Goal: Task Accomplishment & Management: Manage account settings

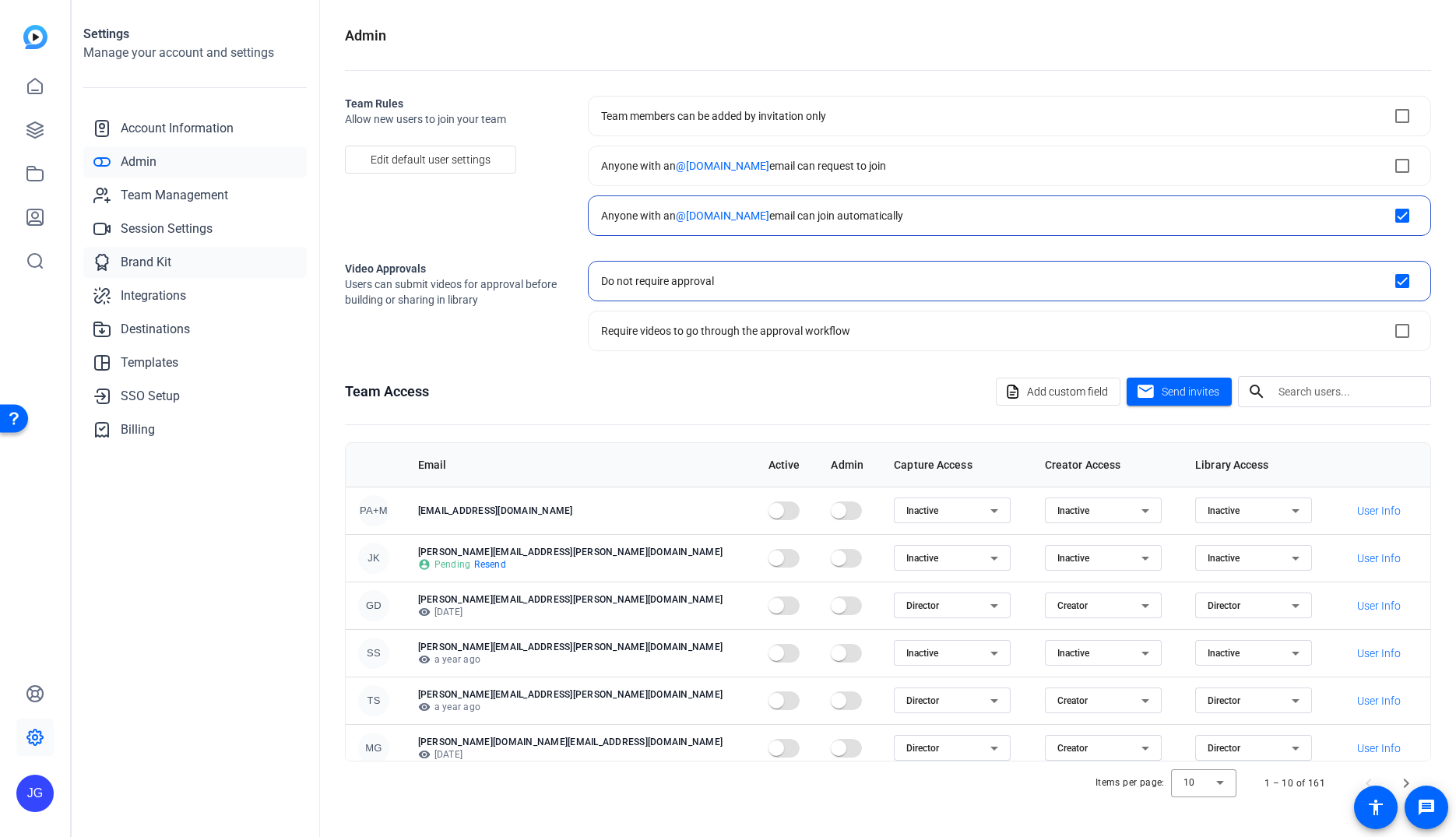
click at [140, 262] on span "Brand Kit" at bounding box center [146, 262] width 50 height 18
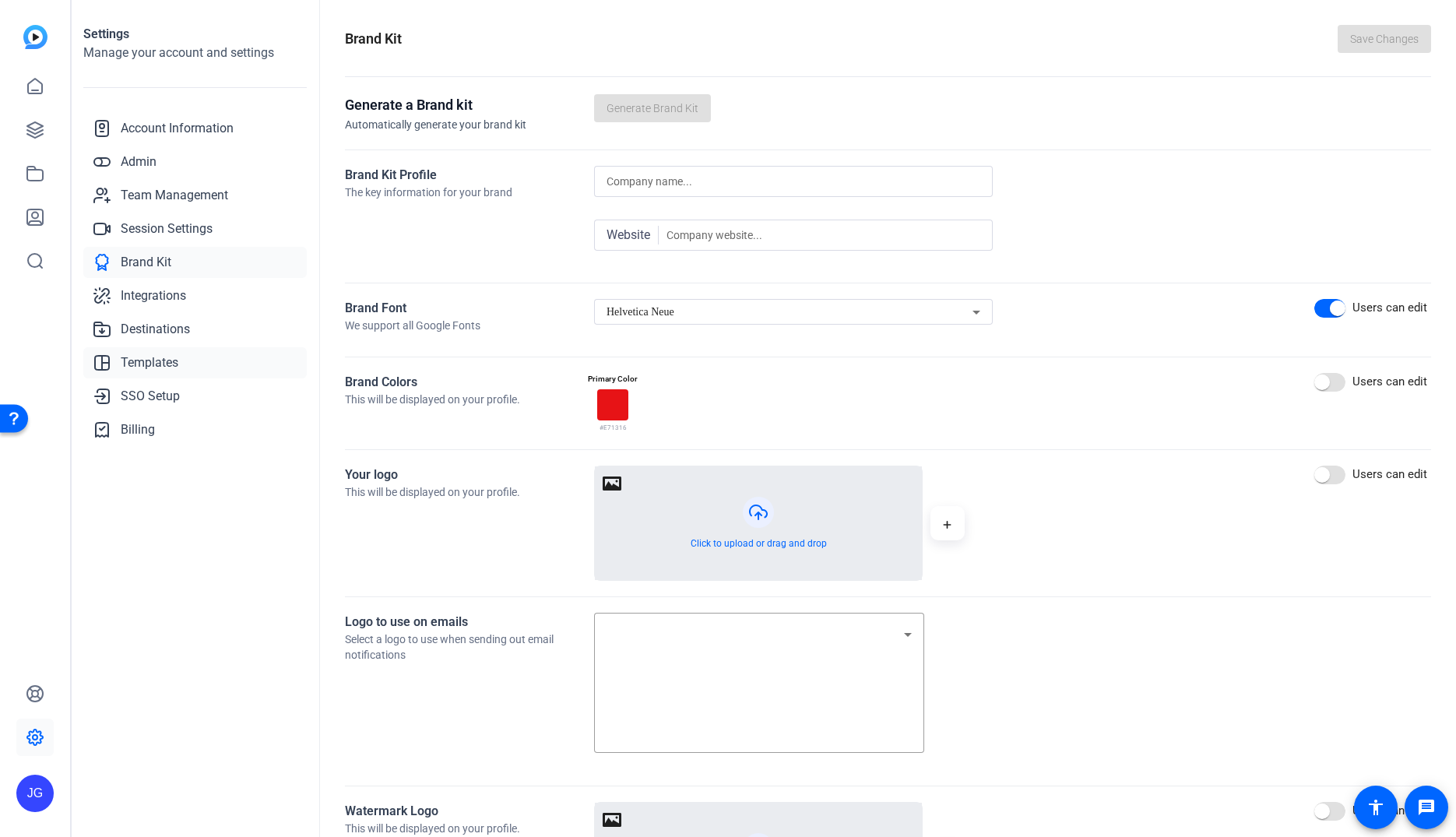
click at [167, 357] on span "Templates" at bounding box center [149, 362] width 58 height 18
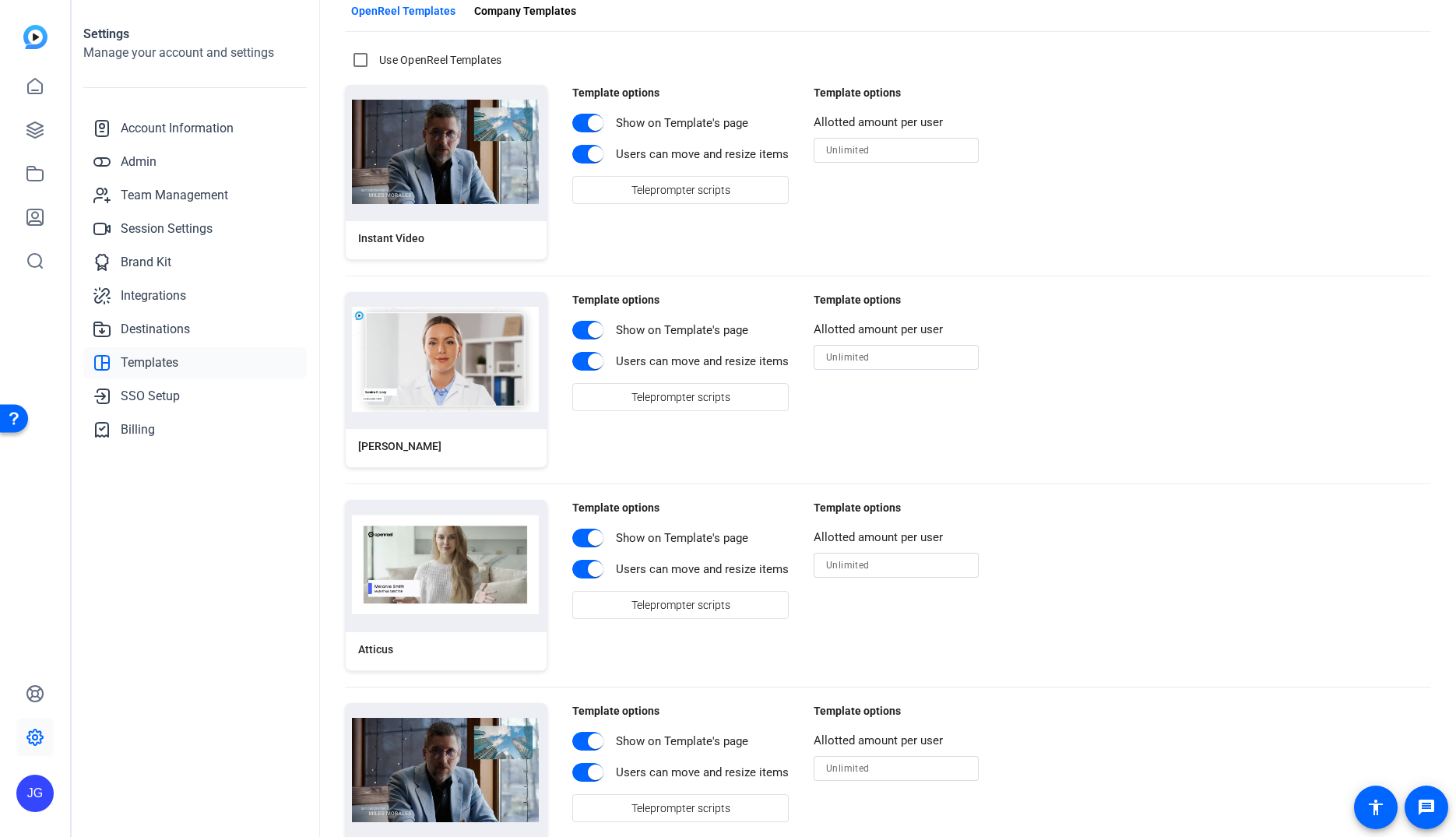
scroll to position [107, 0]
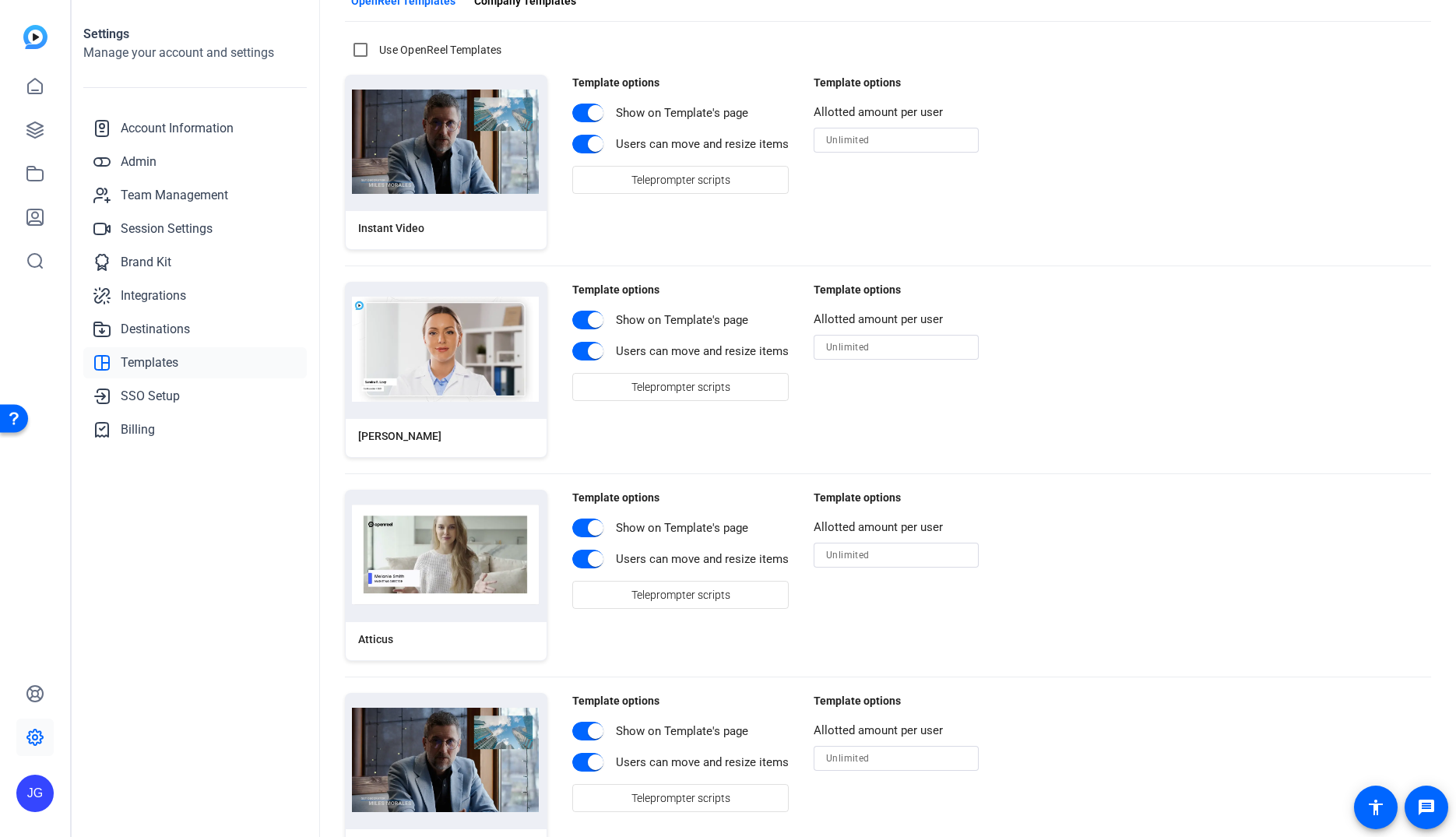
click at [445, 346] on img at bounding box center [445, 349] width 187 height 105
click at [414, 368] on img at bounding box center [445, 349] width 187 height 105
click at [379, 434] on div "[PERSON_NAME]" at bounding box center [400, 437] width 84 height 17
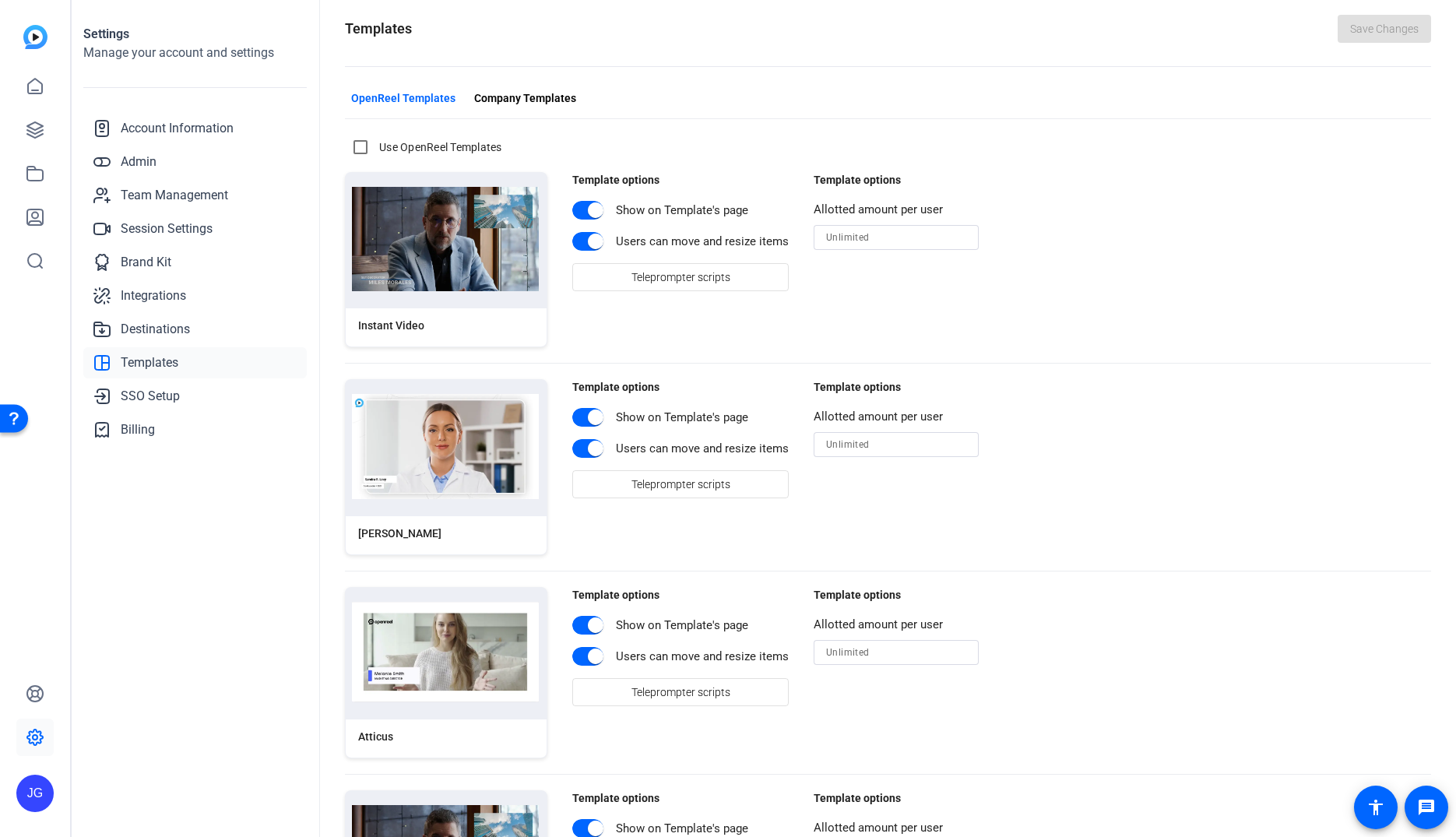
scroll to position [9, 0]
click at [388, 540] on div "[PERSON_NAME]" at bounding box center [446, 537] width 201 height 39
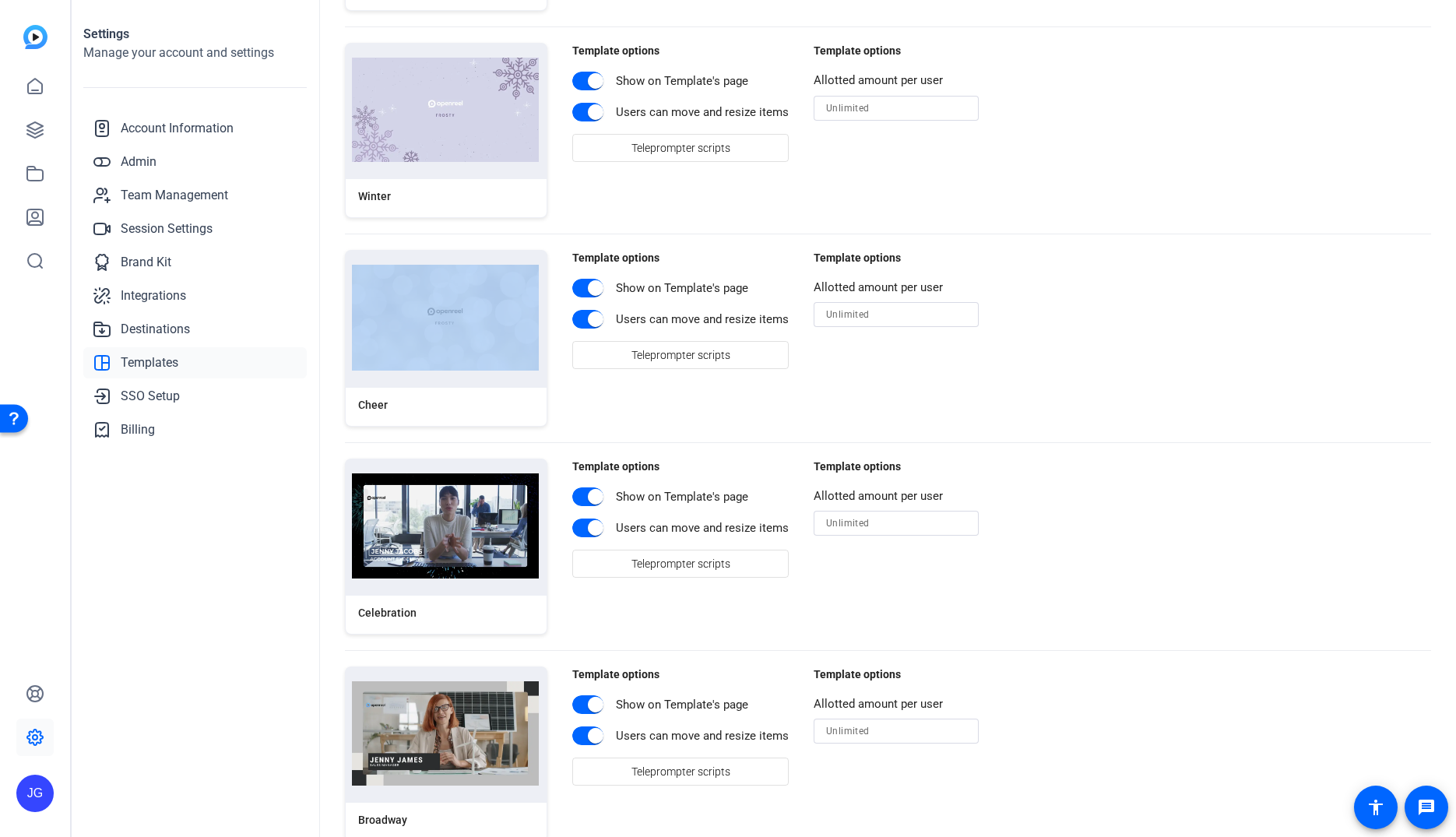
click at [465, 380] on div "Cheer" at bounding box center [446, 338] width 203 height 177
click at [460, 380] on div "Cheer" at bounding box center [446, 338] width 203 height 177
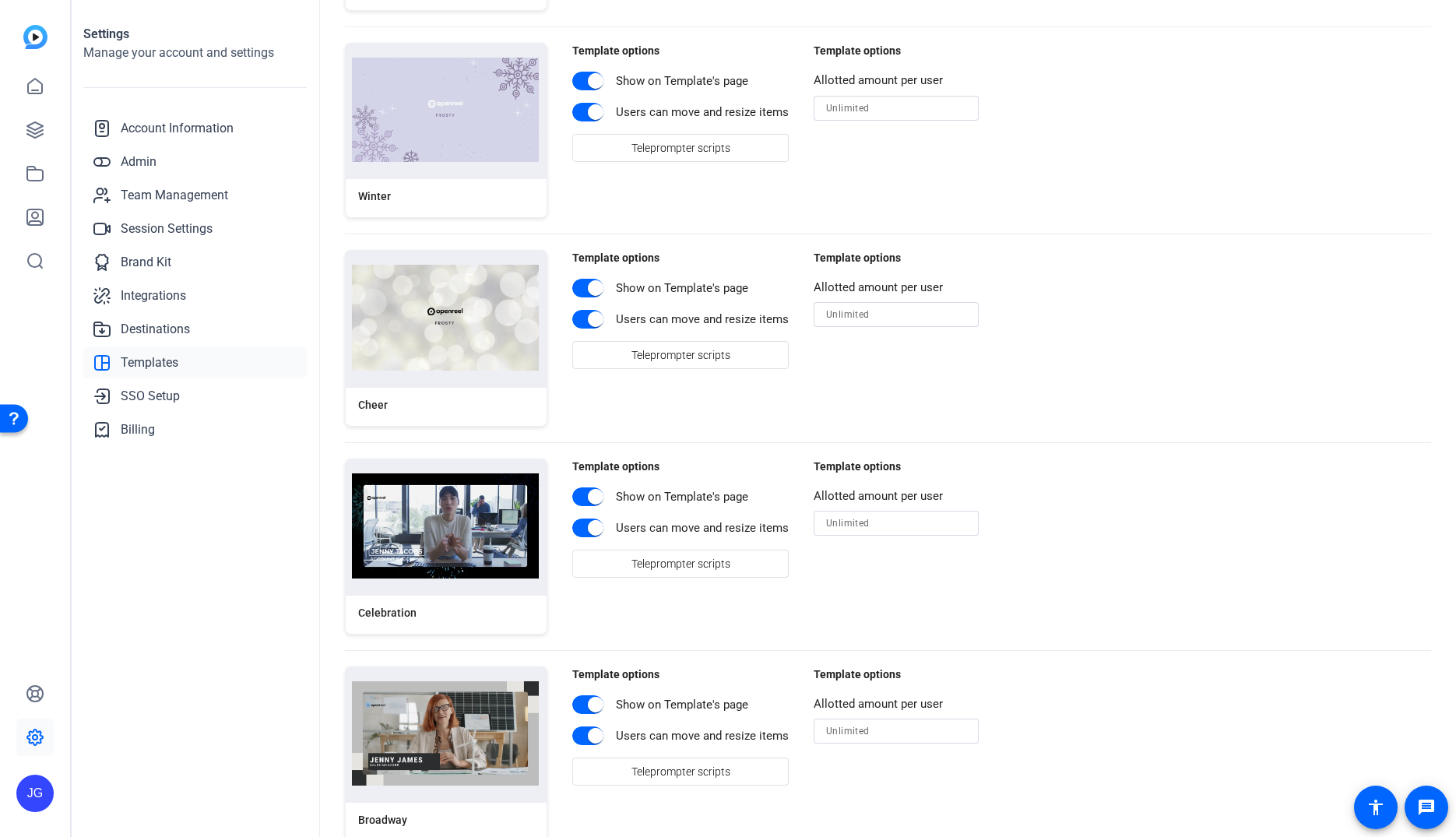
click at [455, 520] on img at bounding box center [445, 526] width 187 height 105
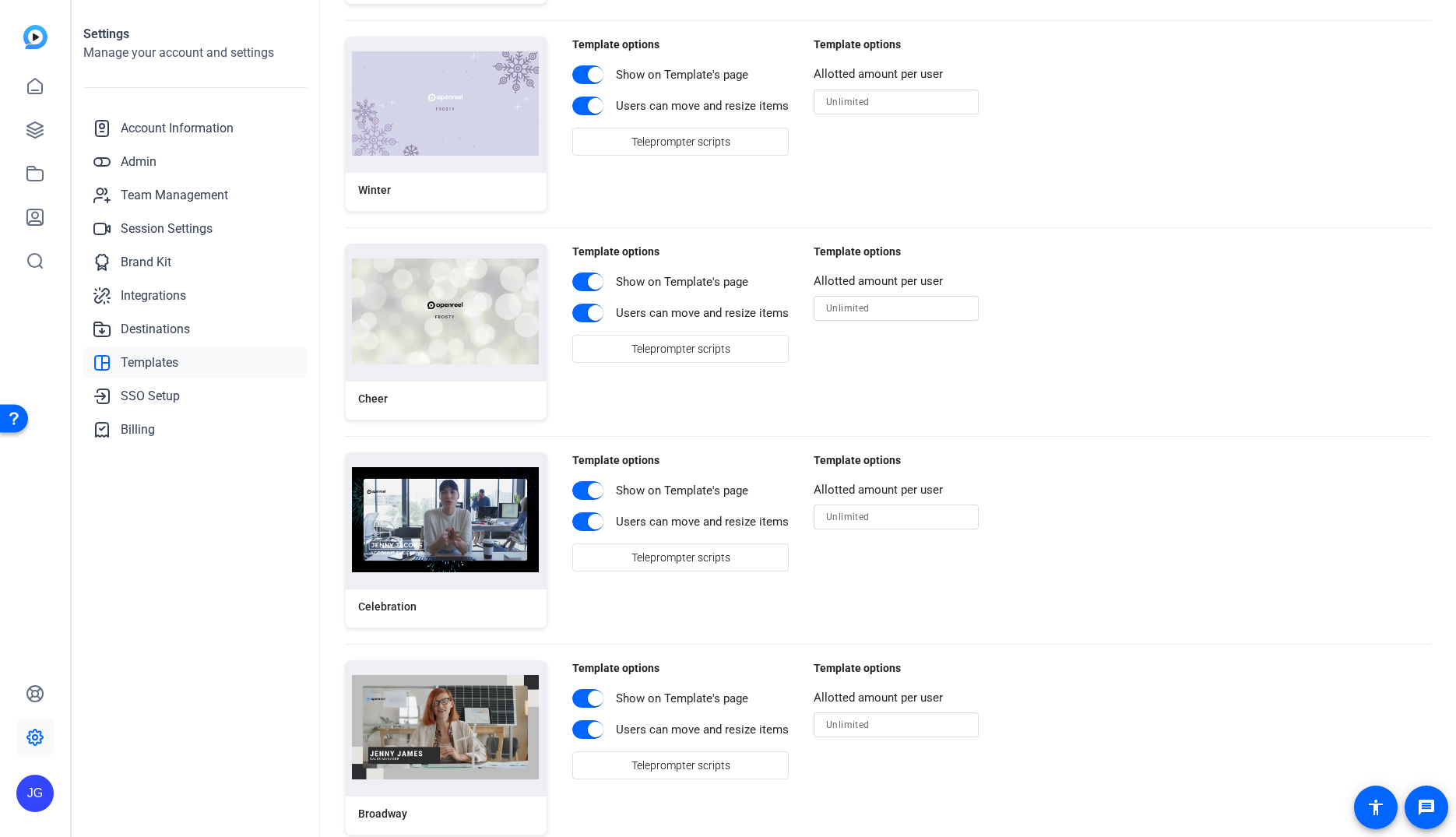
scroll to position [1180, 0]
click at [844, 493] on div "Allotted amount per user" at bounding box center [895, 488] width 165 height 18
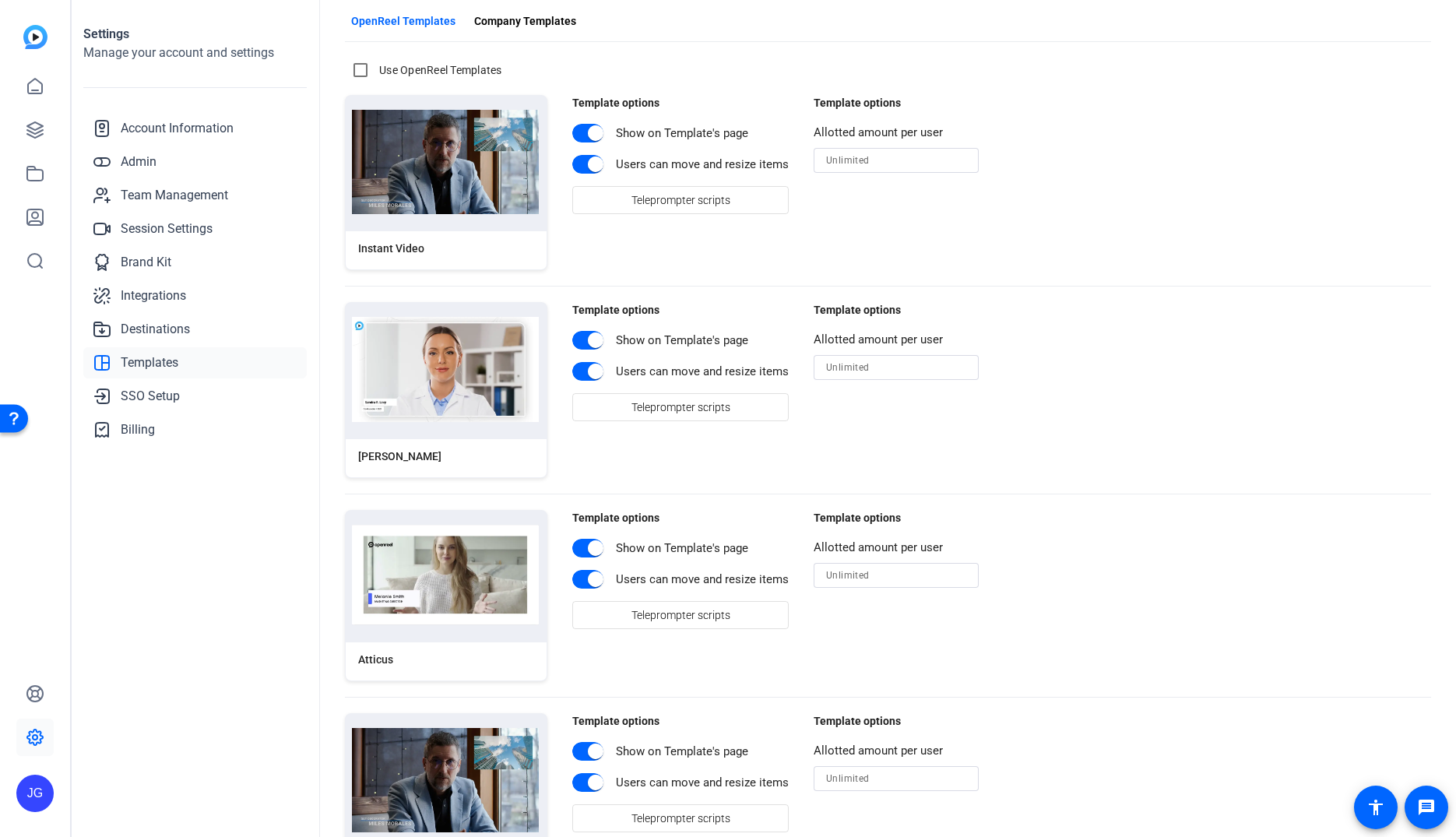
scroll to position [0, 0]
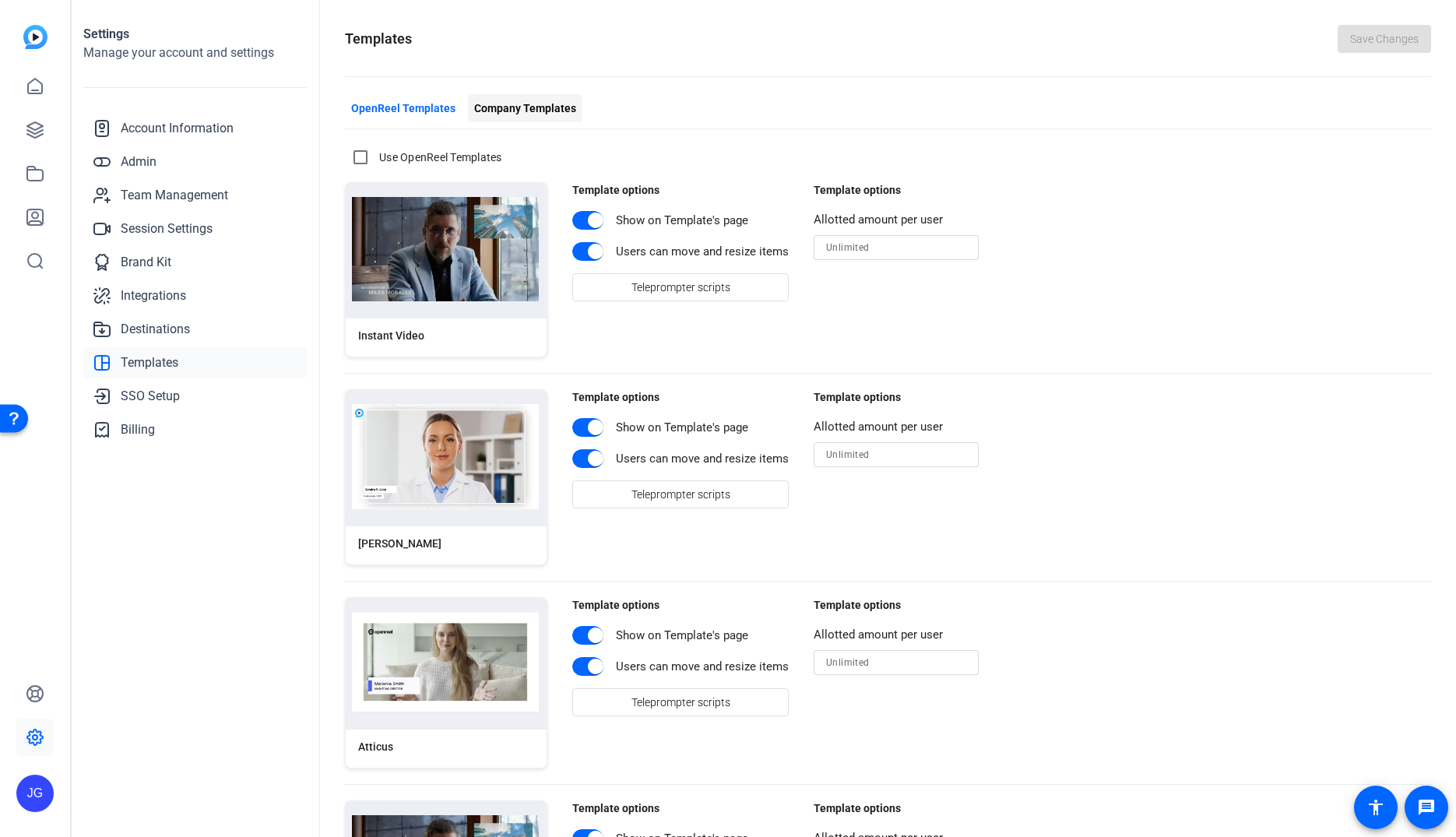
click at [518, 97] on span "button" at bounding box center [525, 108] width 115 height 38
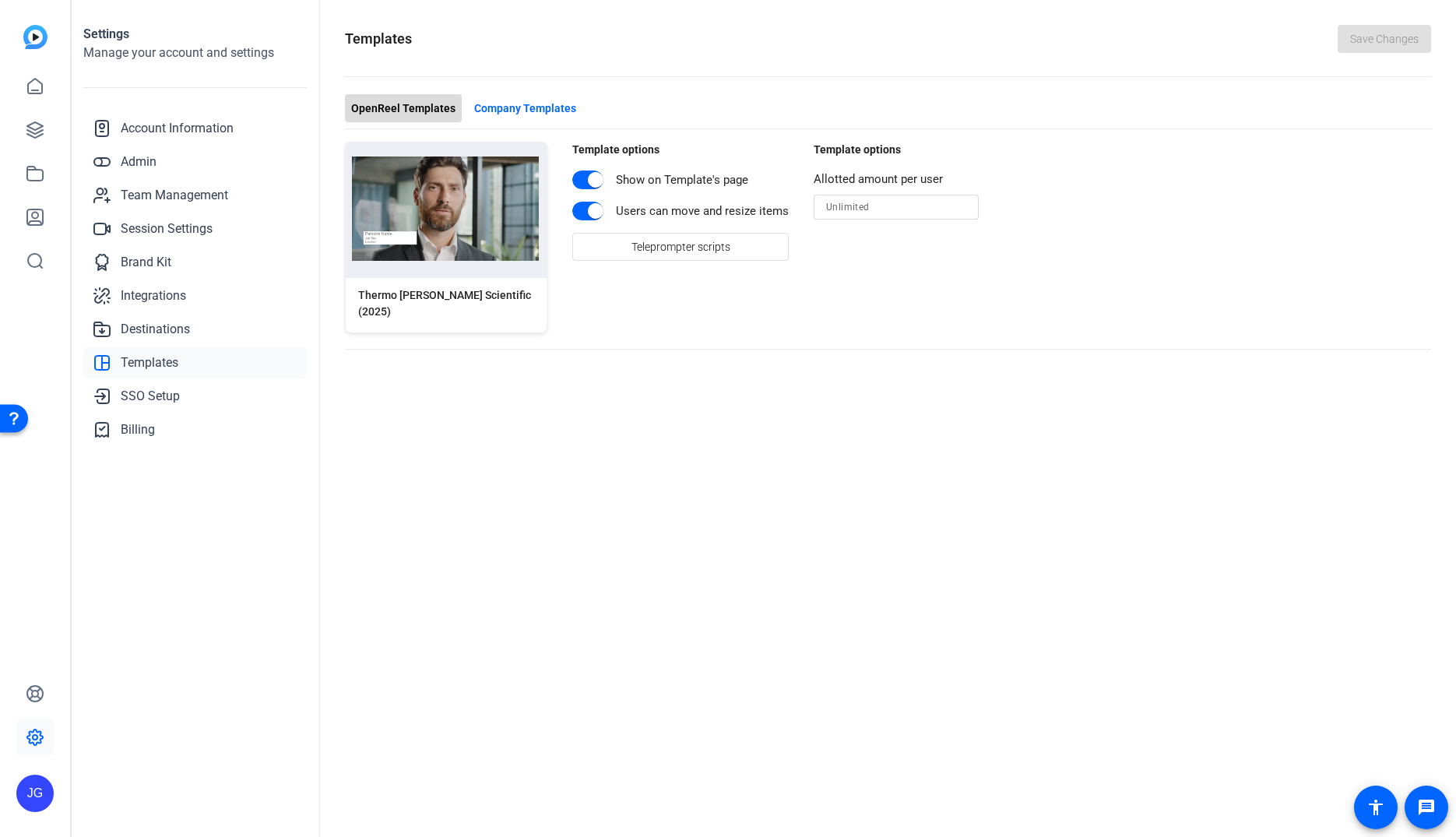
click at [407, 111] on span "OpenReel Templates" at bounding box center [403, 109] width 105 height 17
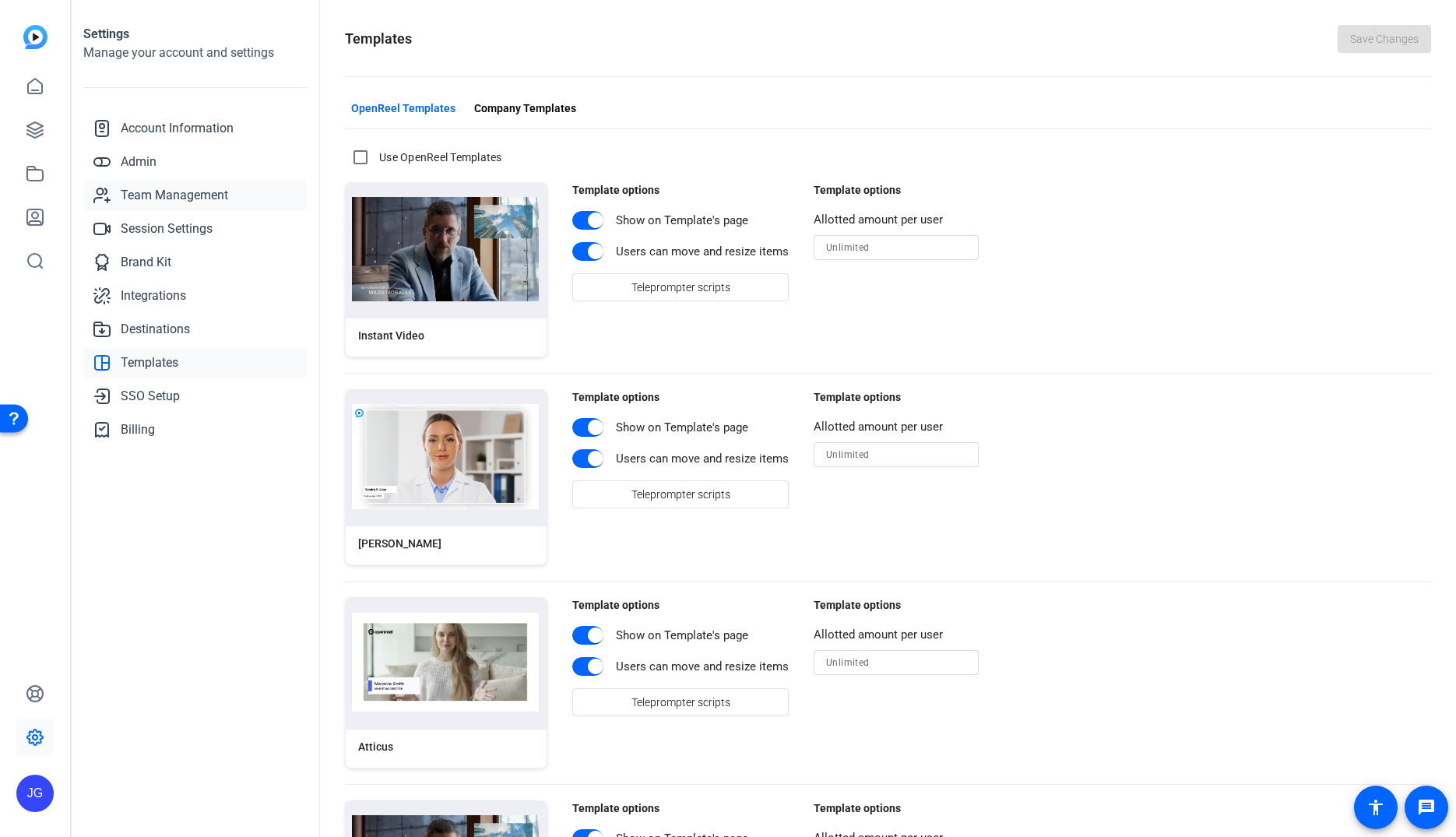
click at [156, 187] on span "Team Management" at bounding box center [174, 195] width 107 height 18
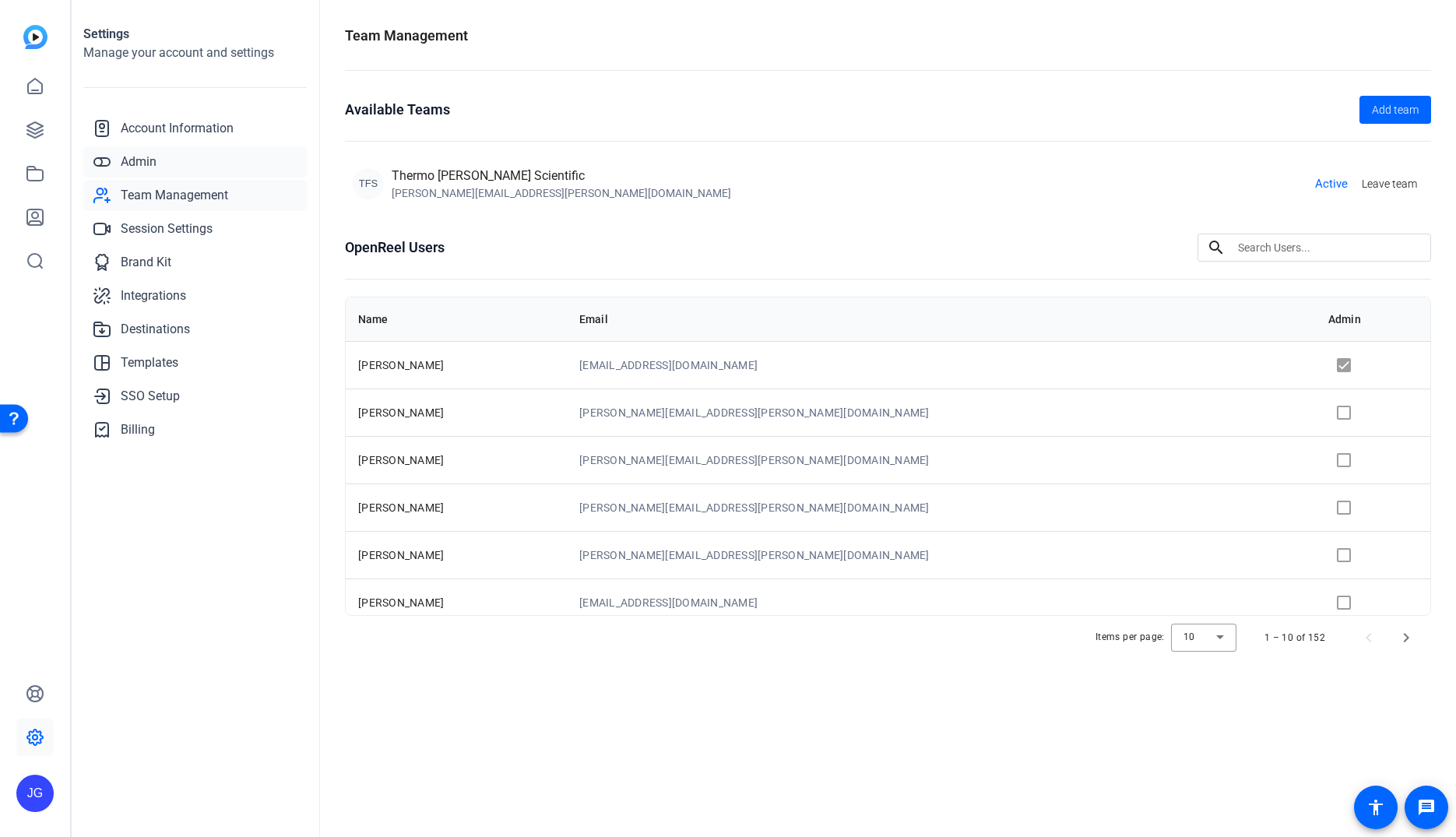
click at [136, 162] on span "Admin" at bounding box center [138, 162] width 36 height 18
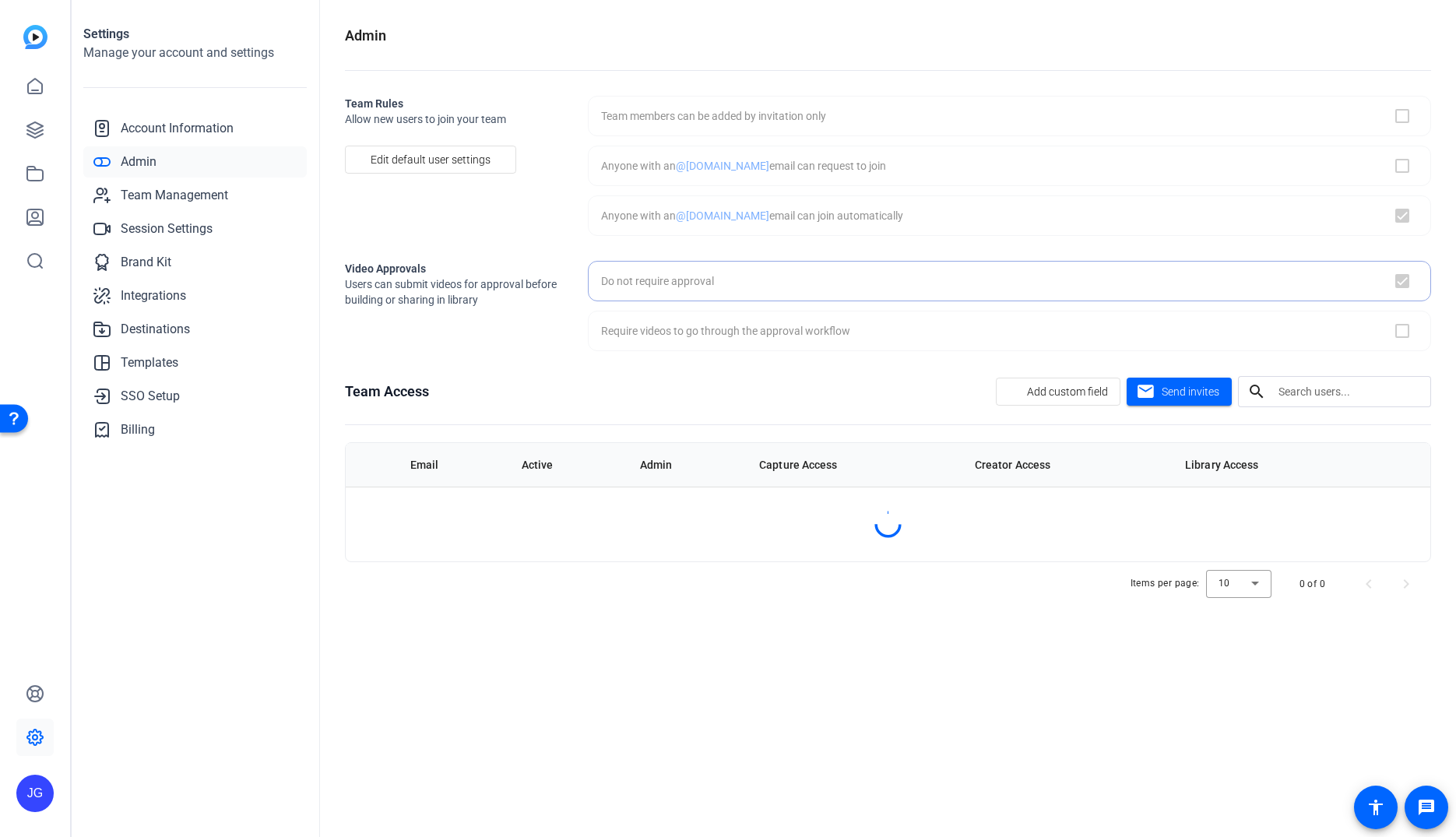
checkbox input "true"
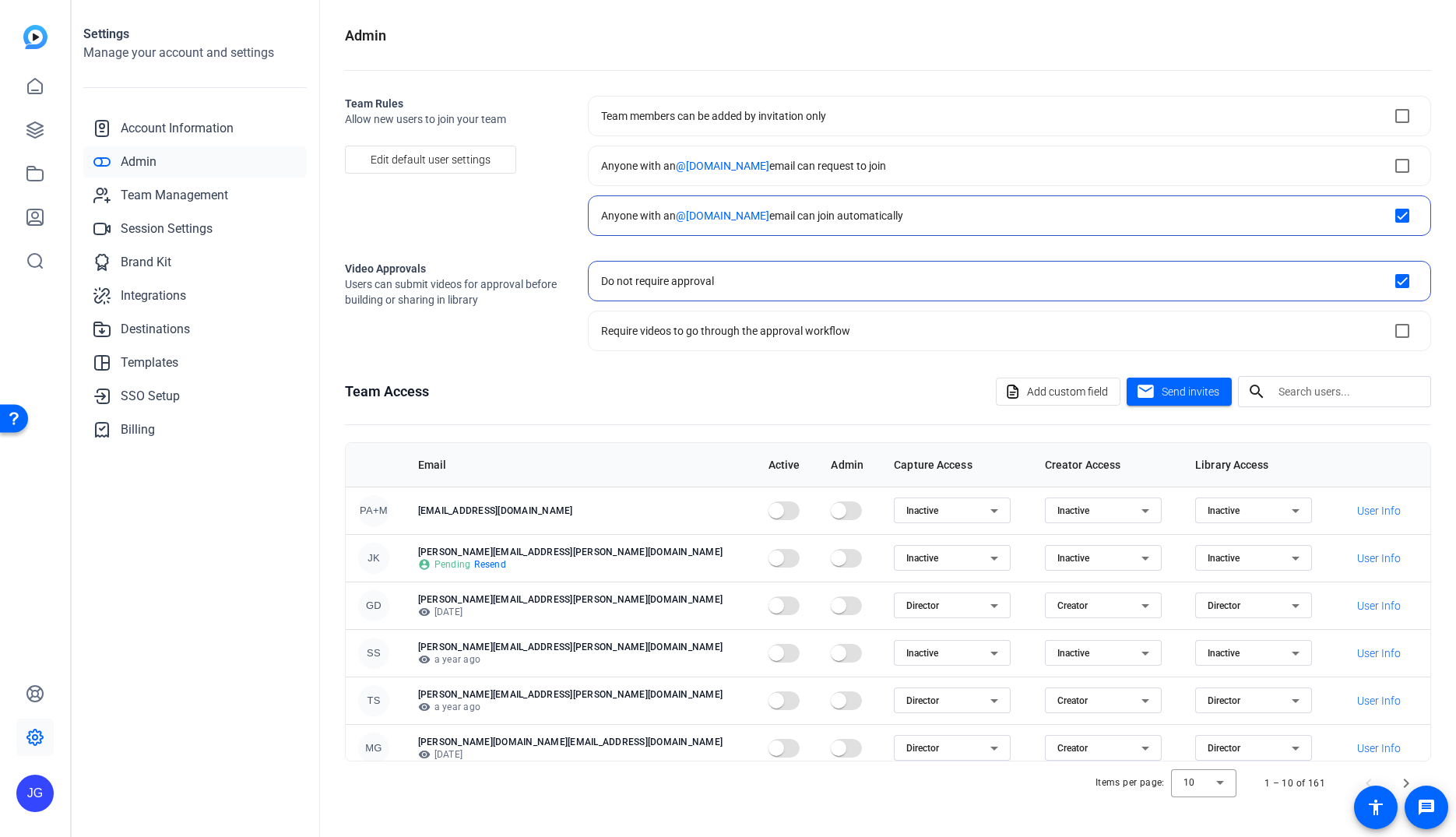
click at [1295, 393] on input "text" at bounding box center [1348, 392] width 140 height 18
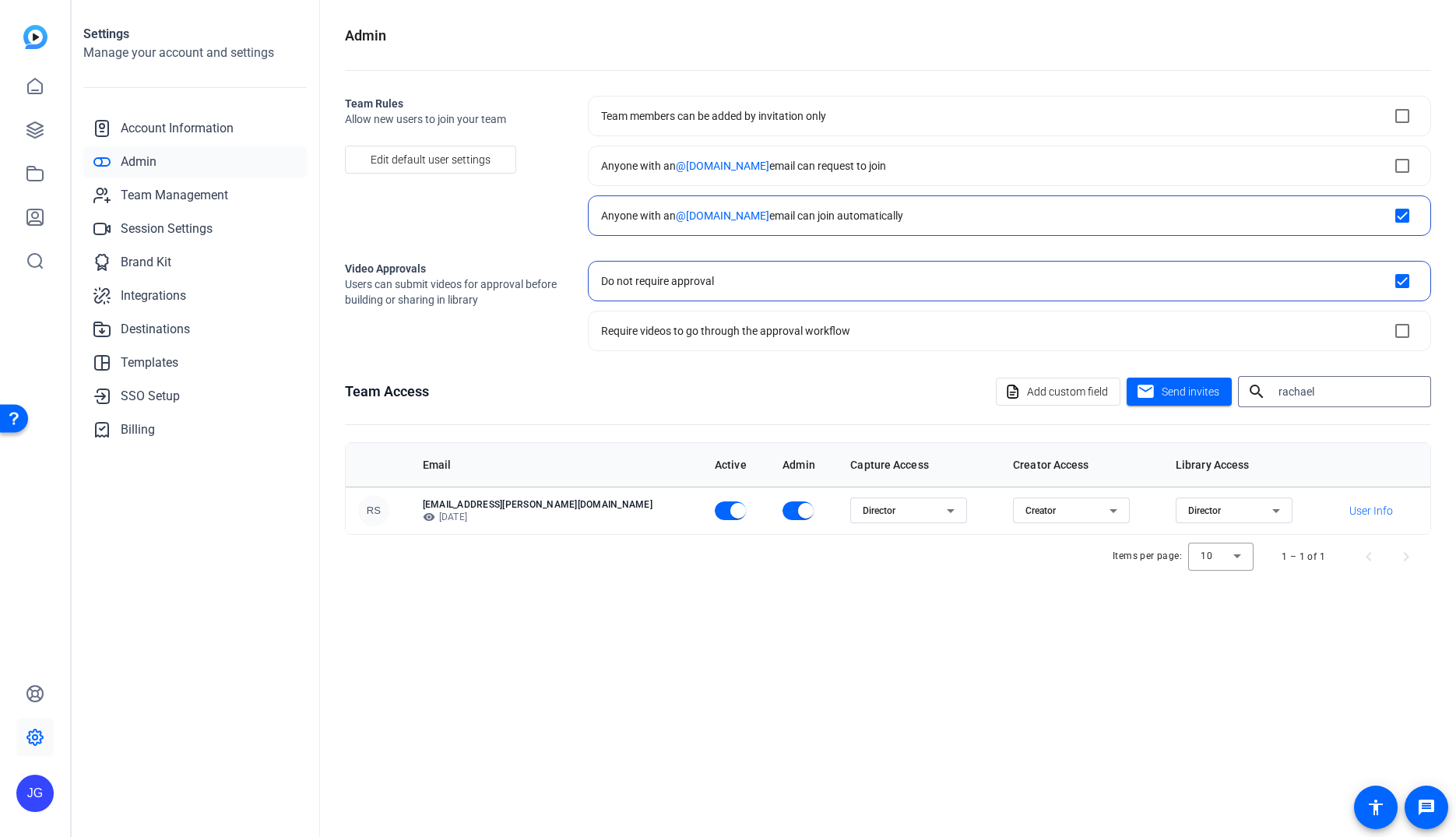
type input "rachael"
click at [765, 560] on div "Items per page: 10 1 – 1 of 1" at bounding box center [888, 557] width 1086 height 44
click at [790, 516] on span "button" at bounding box center [805, 511] width 31 height 31
click at [731, 511] on span "button" at bounding box center [738, 511] width 16 height 16
click at [177, 355] on span "Templates" at bounding box center [149, 362] width 58 height 18
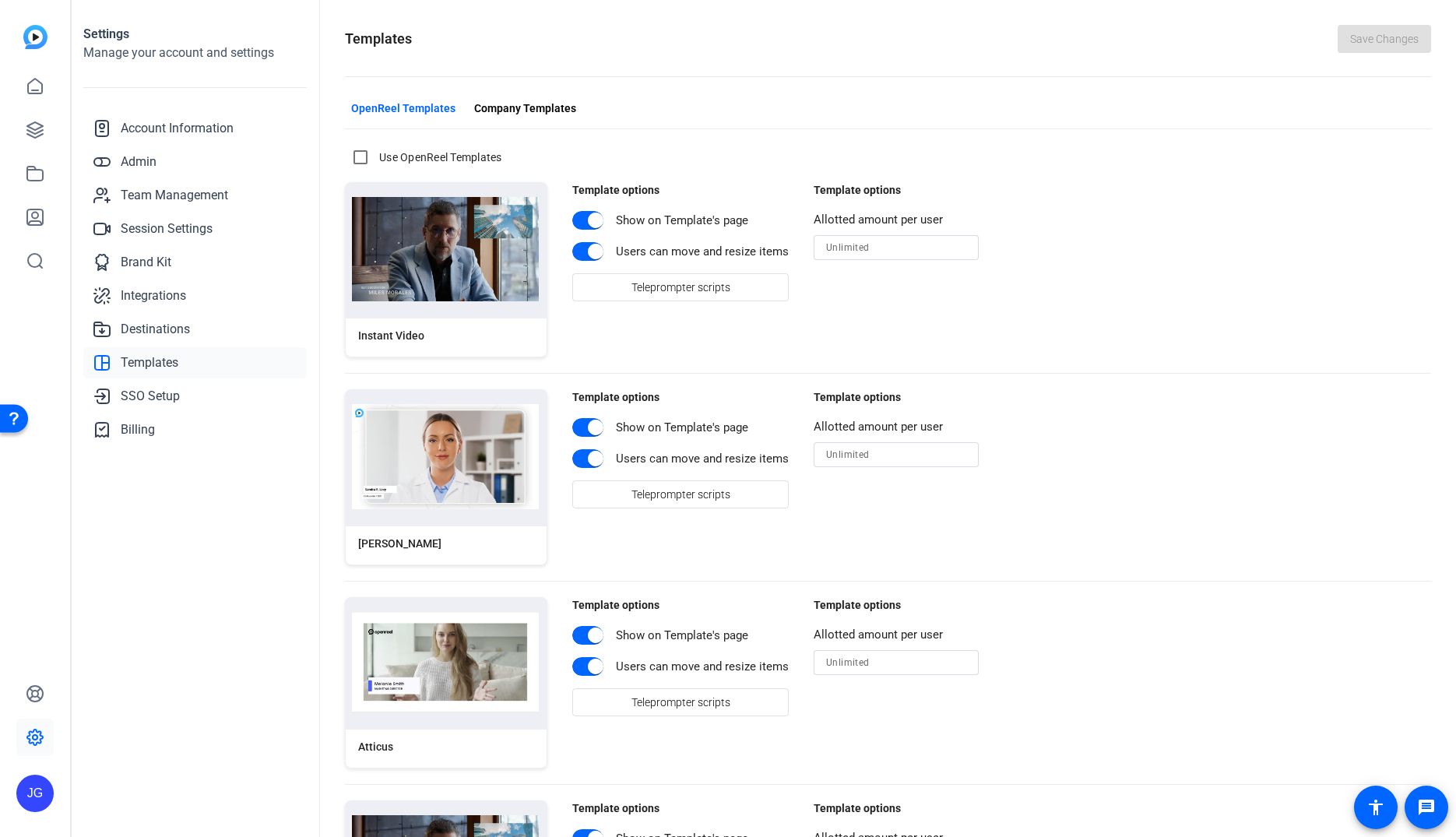
click at [447, 154] on label "Use OpenReel Templates" at bounding box center [438, 157] width 126 height 16
click at [376, 154] on input "Use OpenReel Templates" at bounding box center [360, 157] width 31 height 31
checkbox input "true"
click at [460, 245] on img at bounding box center [445, 249] width 187 height 105
click at [461, 244] on img at bounding box center [445, 249] width 187 height 105
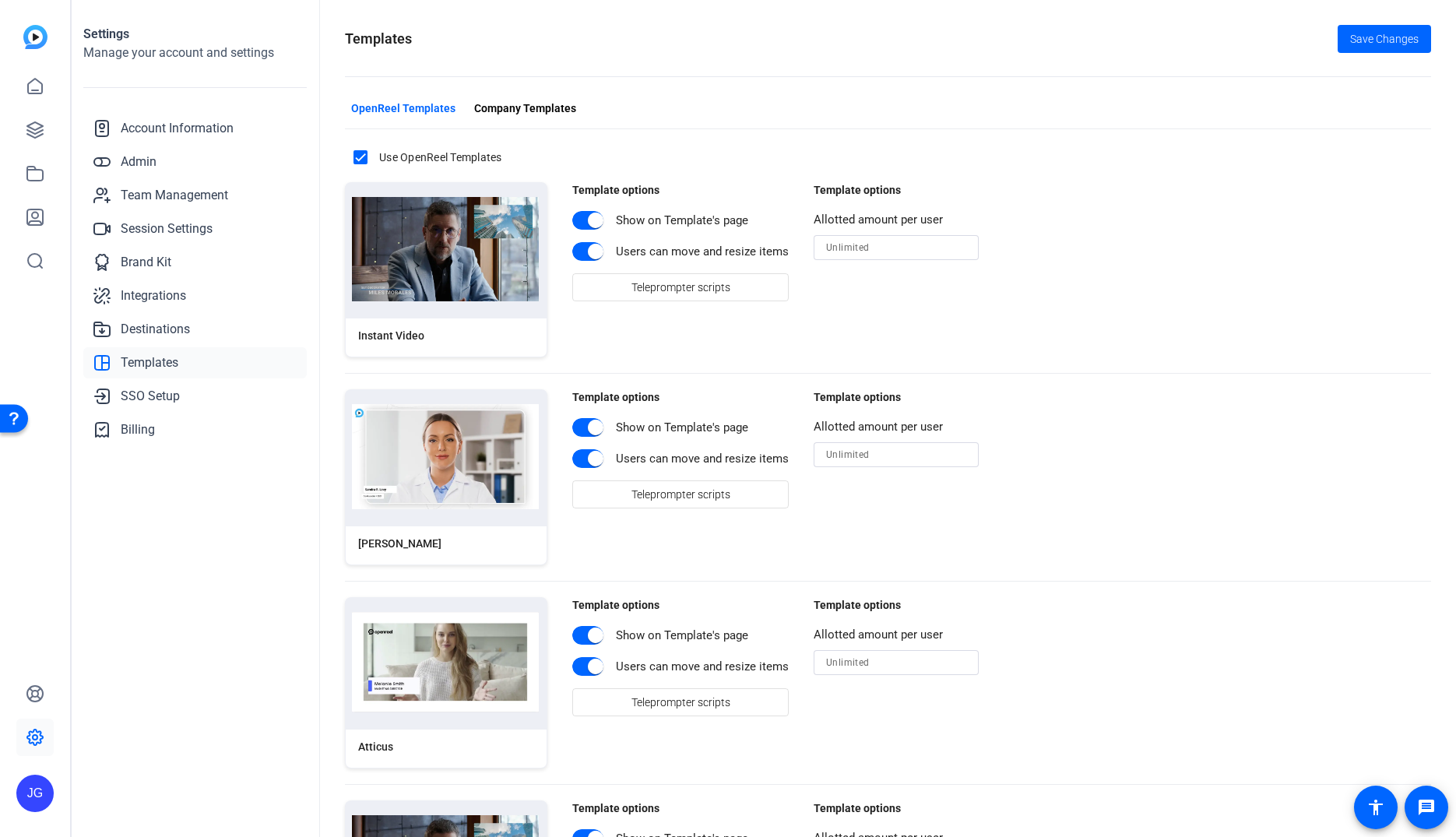
click at [461, 244] on img at bounding box center [445, 249] width 187 height 105
click at [507, 107] on span "Company Templates" at bounding box center [525, 109] width 102 height 17
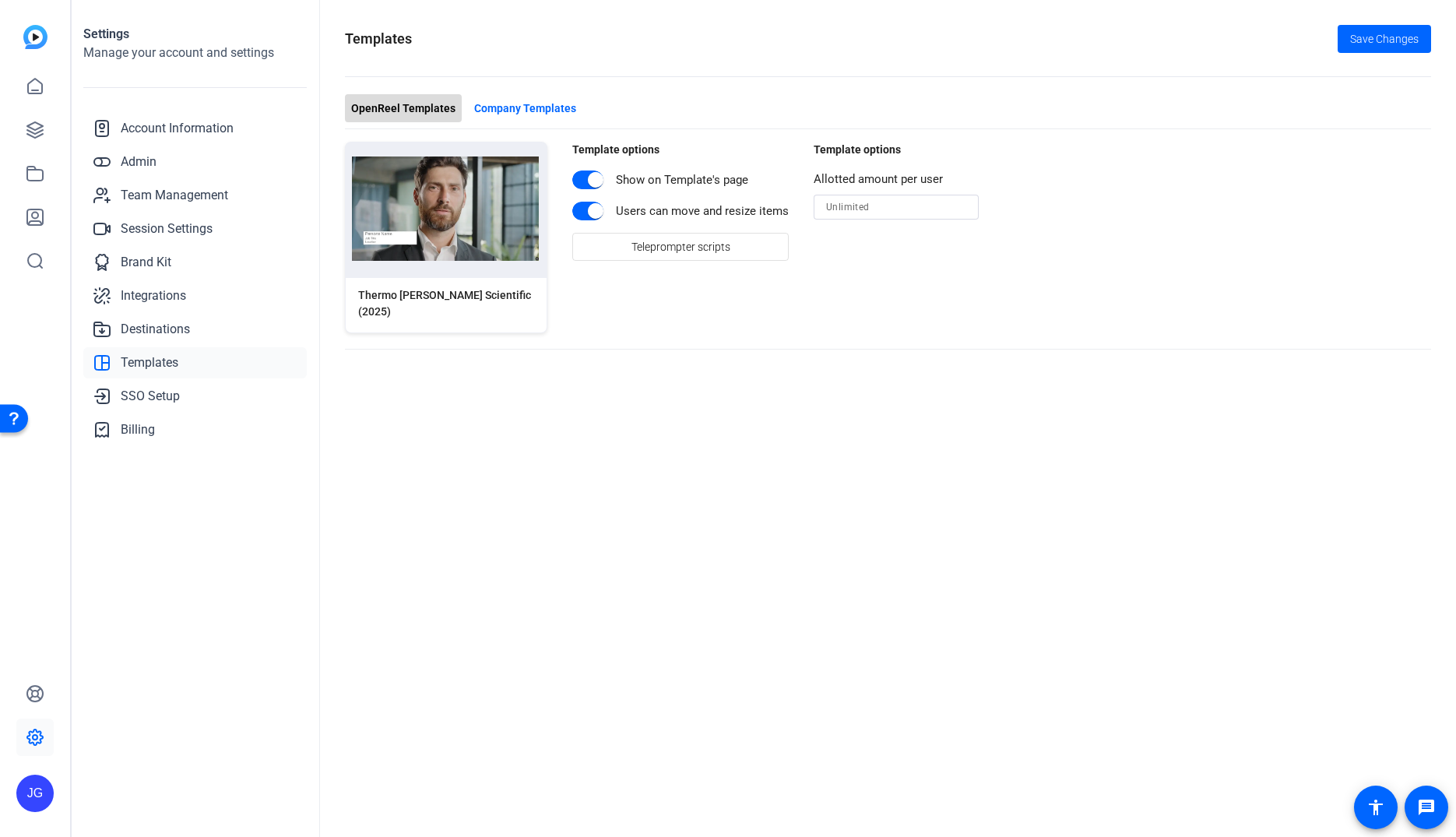
click at [444, 107] on span "OpenReel Templates" at bounding box center [403, 109] width 105 height 17
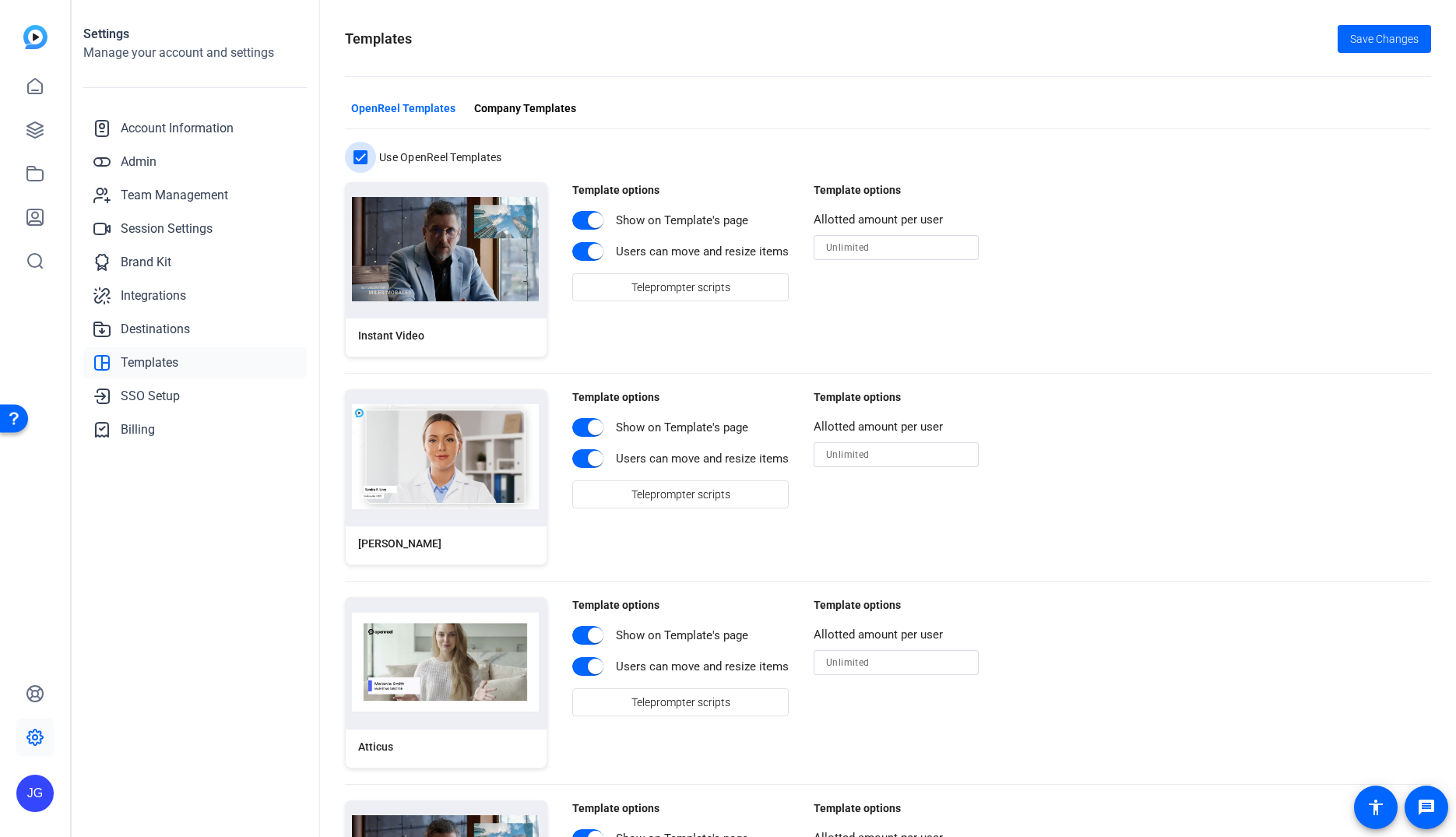
click at [361, 162] on input "Use OpenReel Templates" at bounding box center [360, 157] width 31 height 31
checkbox input "false"
